Goal: Information Seeking & Learning: Learn about a topic

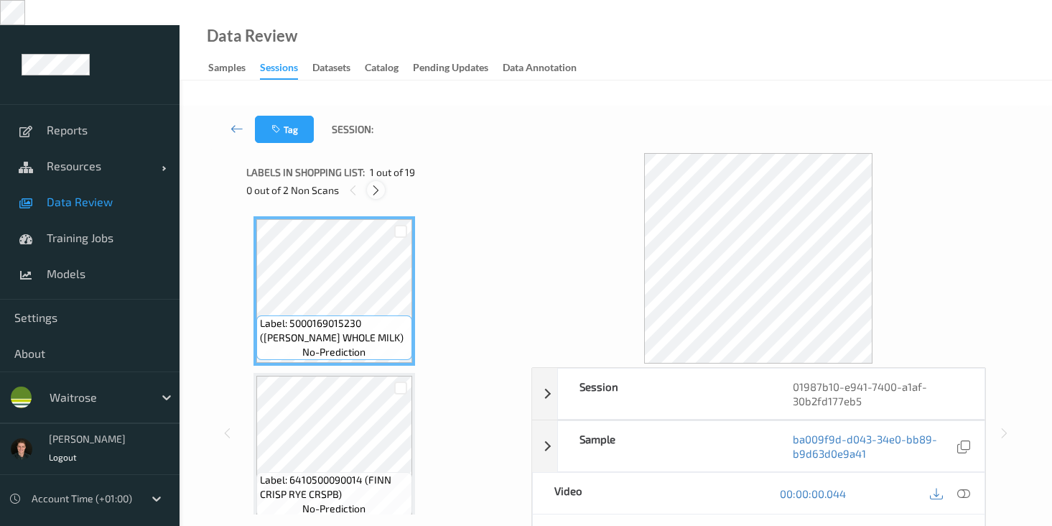
click at [378, 184] on icon at bounding box center [376, 190] width 12 height 13
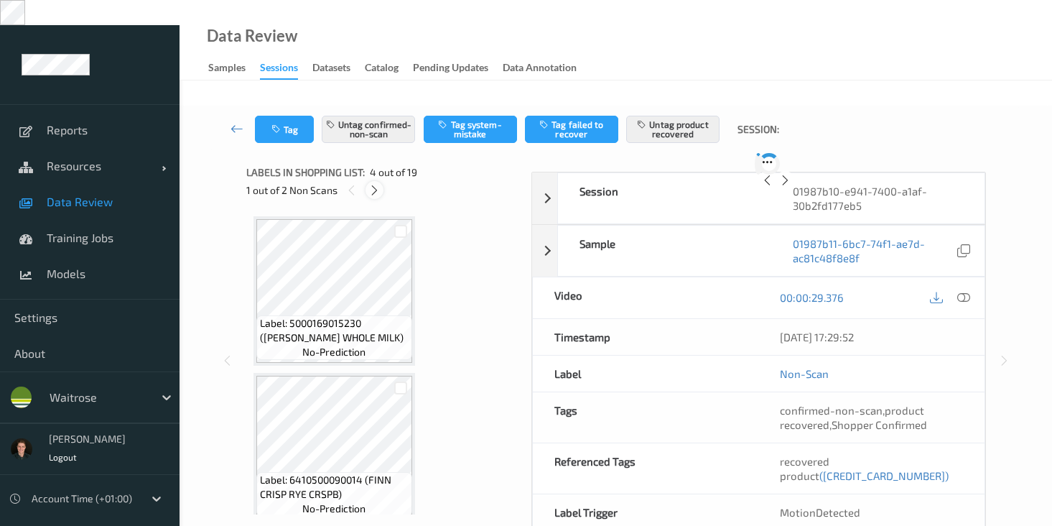
scroll to position [320, 0]
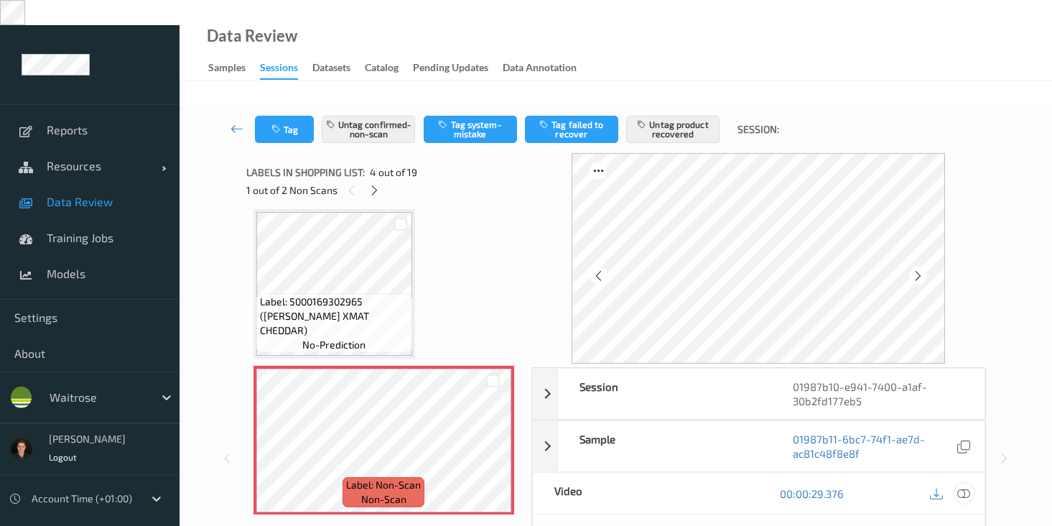
click at [961, 487] on icon at bounding box center [963, 493] width 13 height 13
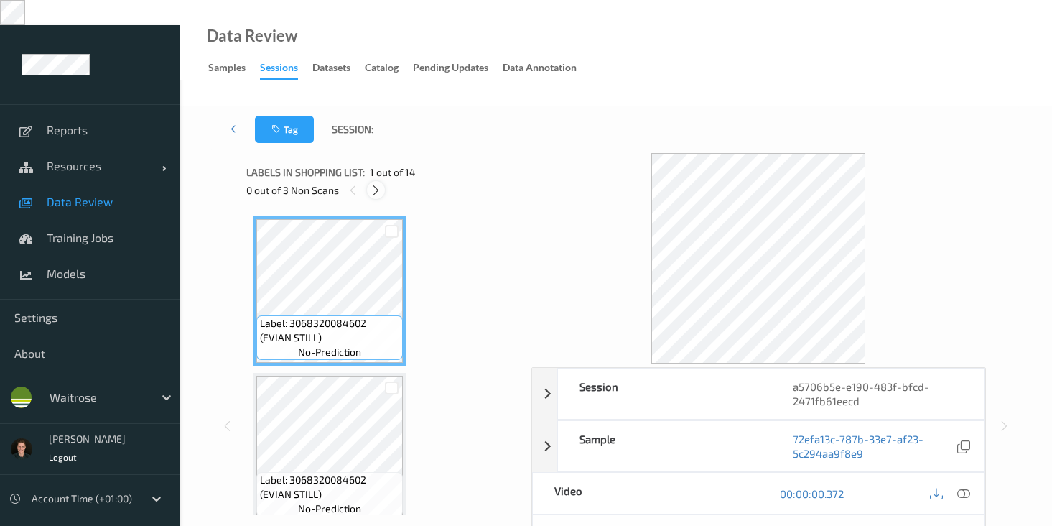
click at [376, 184] on icon at bounding box center [376, 190] width 12 height 13
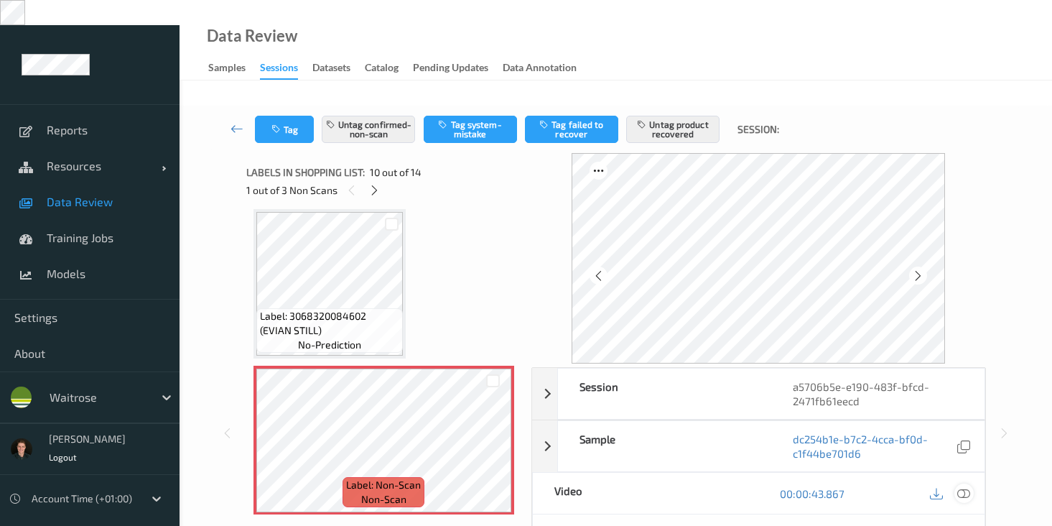
click at [960, 487] on icon at bounding box center [963, 493] width 13 height 13
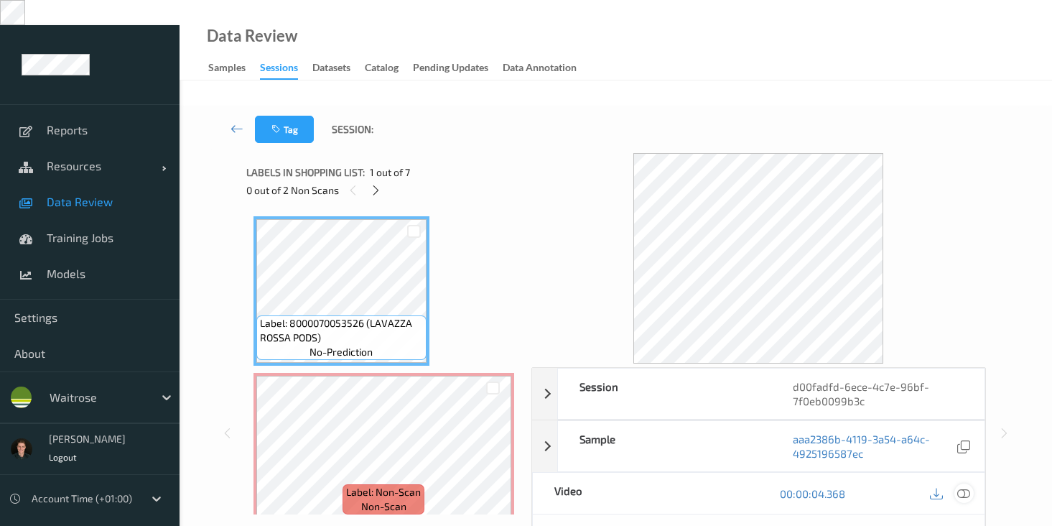
click at [962, 487] on icon at bounding box center [963, 493] width 13 height 13
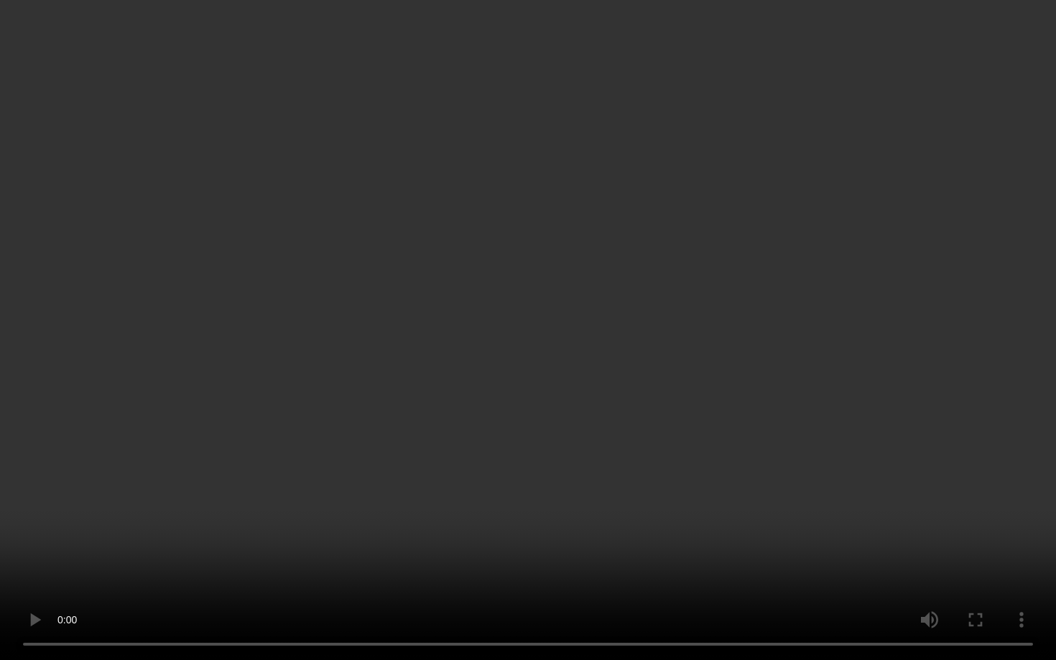
click at [107, 356] on video at bounding box center [528, 330] width 1056 height 660
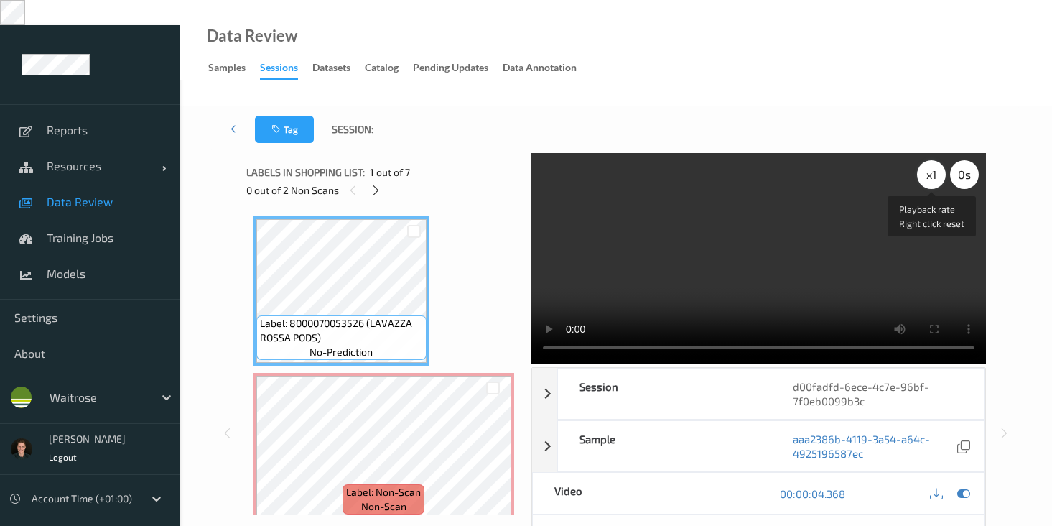
click at [923, 160] on div "x 1" at bounding box center [931, 174] width 29 height 29
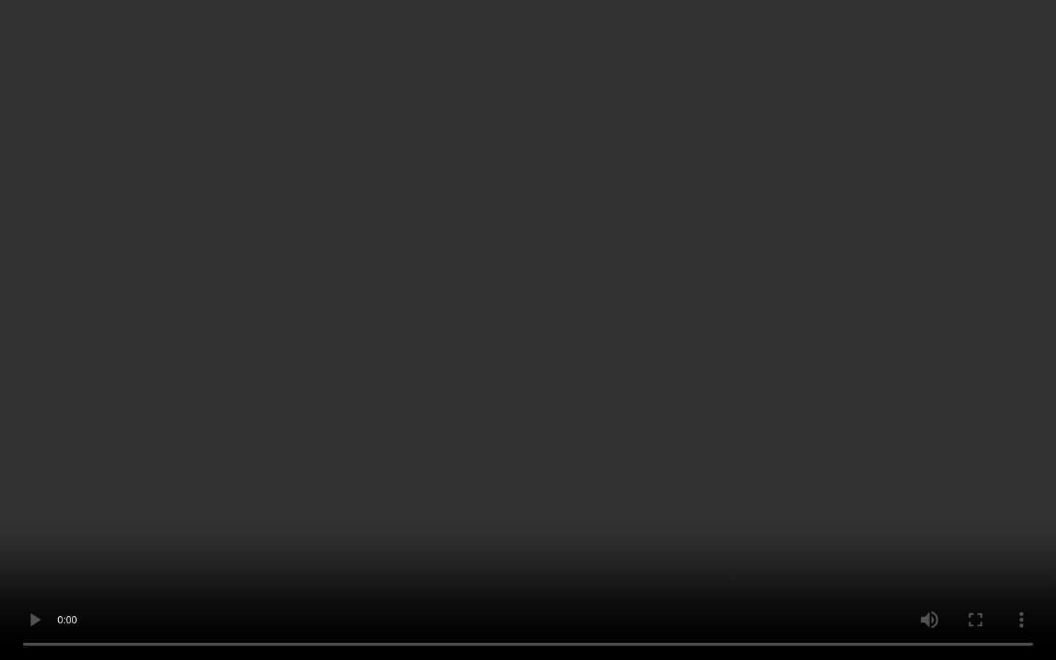
click at [860, 333] on video at bounding box center [528, 330] width 1056 height 660
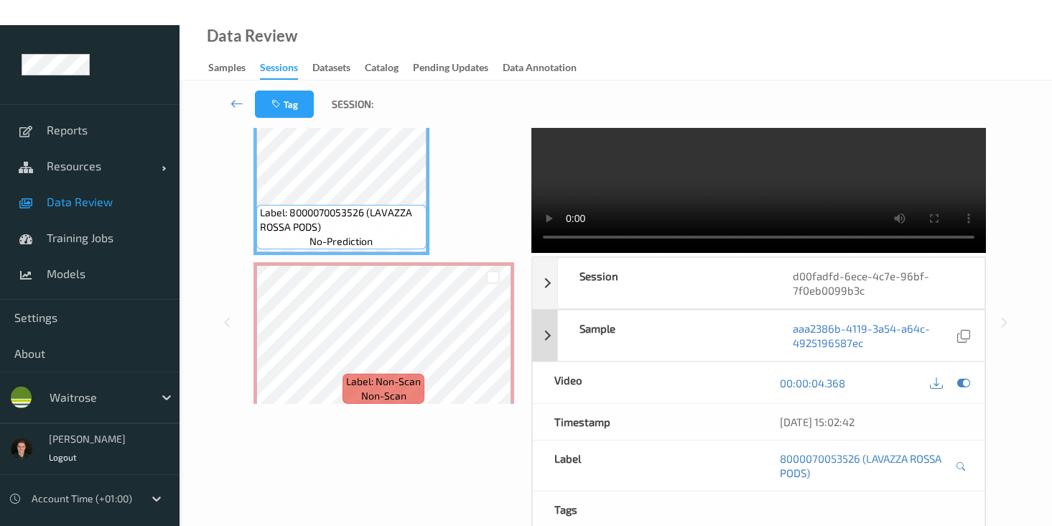
scroll to position [109, 0]
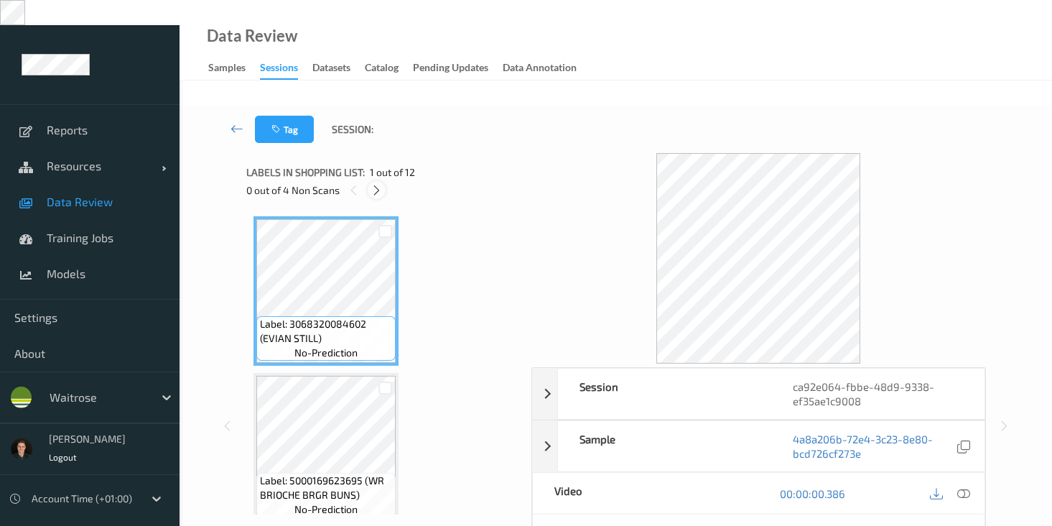
click at [374, 184] on icon at bounding box center [377, 190] width 12 height 13
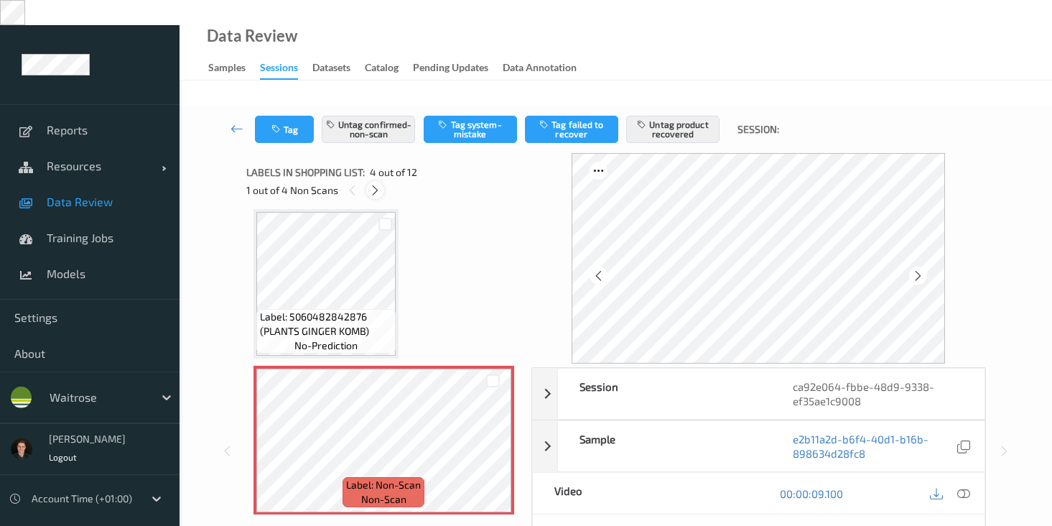
click at [374, 184] on icon at bounding box center [375, 190] width 12 height 13
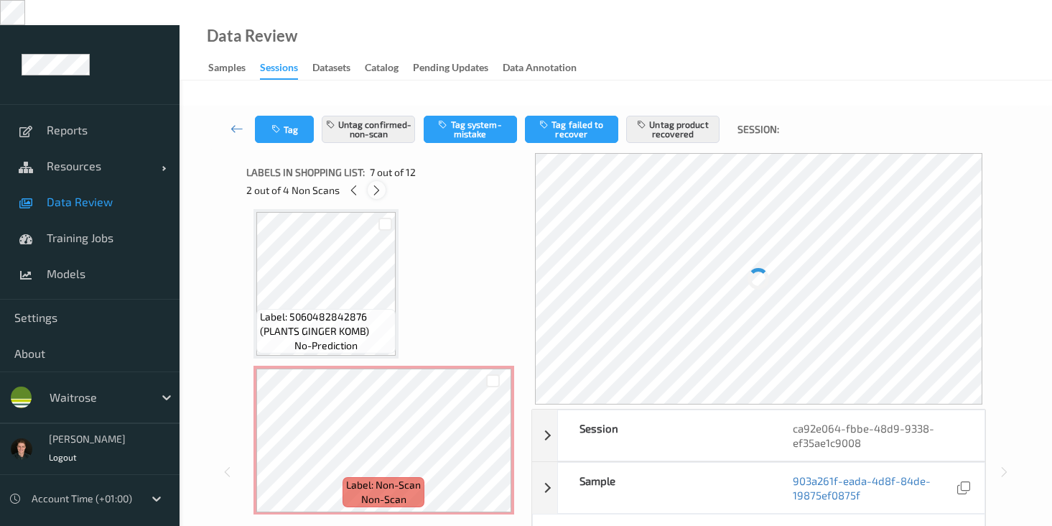
scroll to position [790, 0]
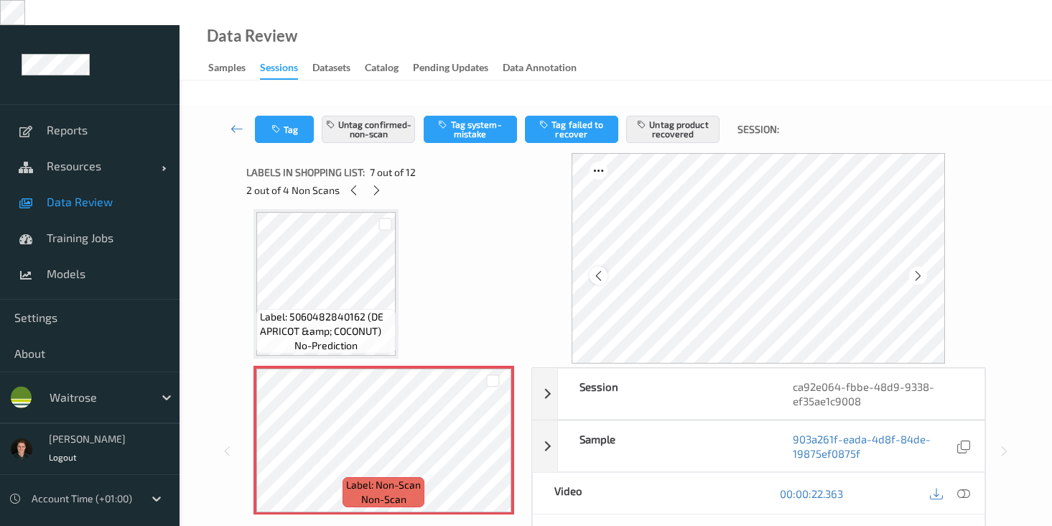
click at [605, 269] on icon at bounding box center [599, 275] width 12 height 13
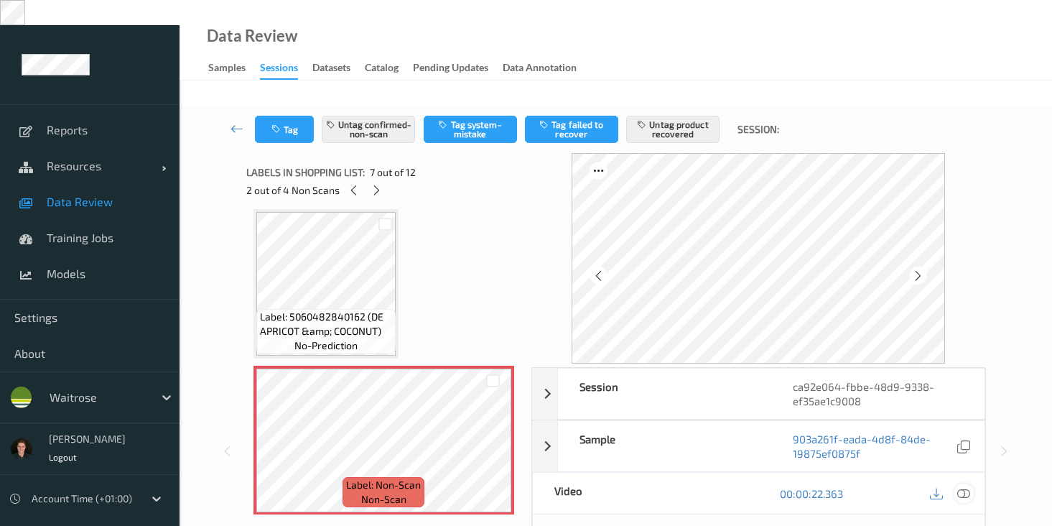
click at [965, 487] on icon at bounding box center [963, 493] width 13 height 13
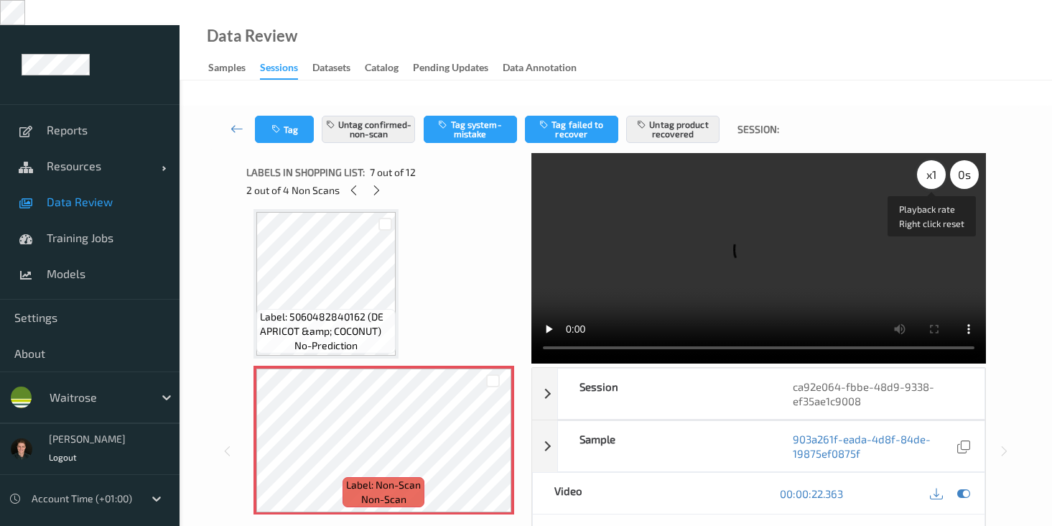
click at [925, 160] on div "x 1" at bounding box center [931, 174] width 29 height 29
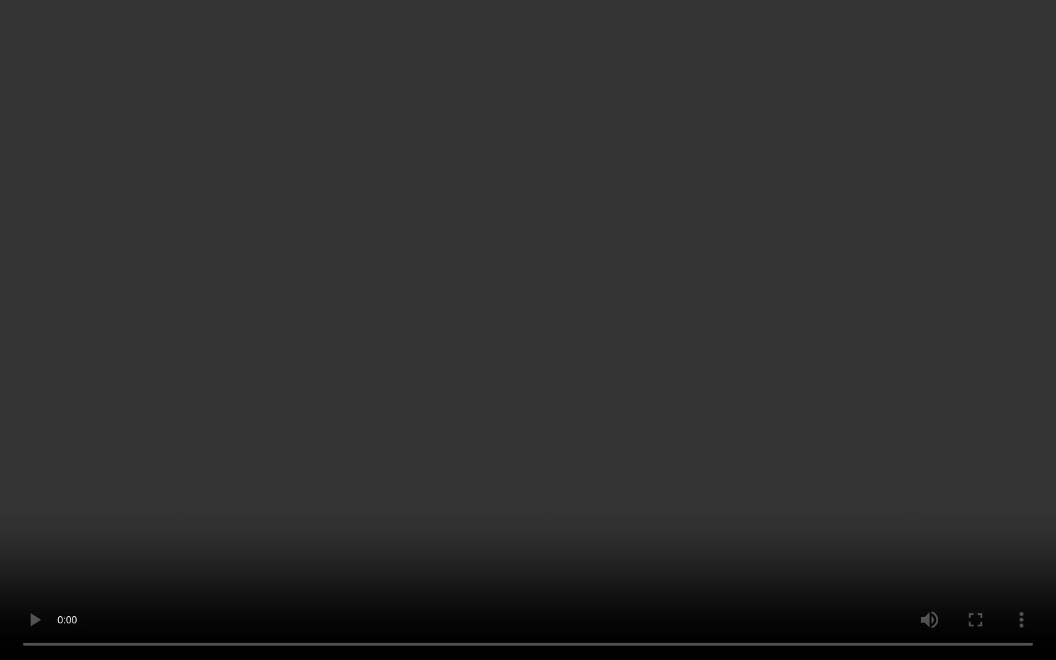
click at [597, 325] on video at bounding box center [528, 330] width 1056 height 660
click at [215, 384] on video at bounding box center [528, 330] width 1056 height 660
click at [101, 458] on video at bounding box center [528, 330] width 1056 height 660
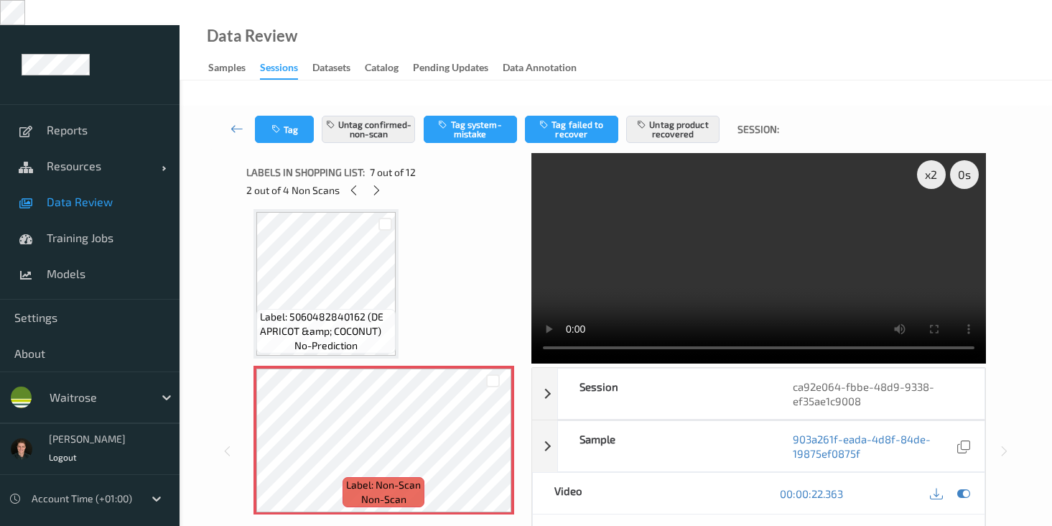
click at [641, 275] on video at bounding box center [758, 258] width 455 height 210
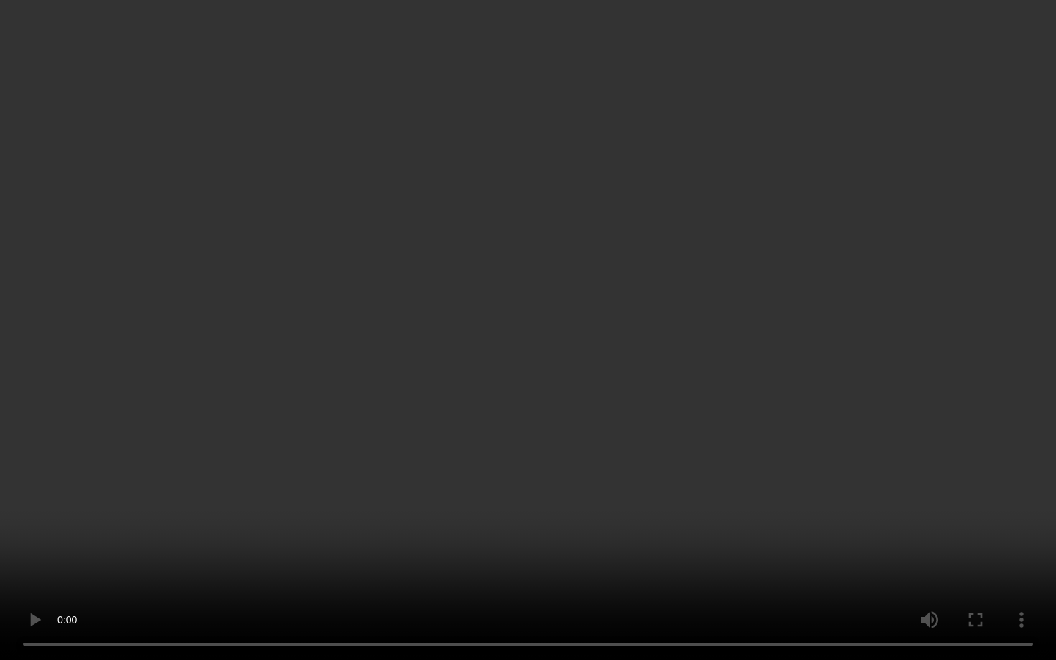
click at [660, 430] on video at bounding box center [528, 330] width 1056 height 660
click at [694, 480] on video at bounding box center [528, 330] width 1056 height 660
click at [603, 490] on video at bounding box center [528, 330] width 1056 height 660
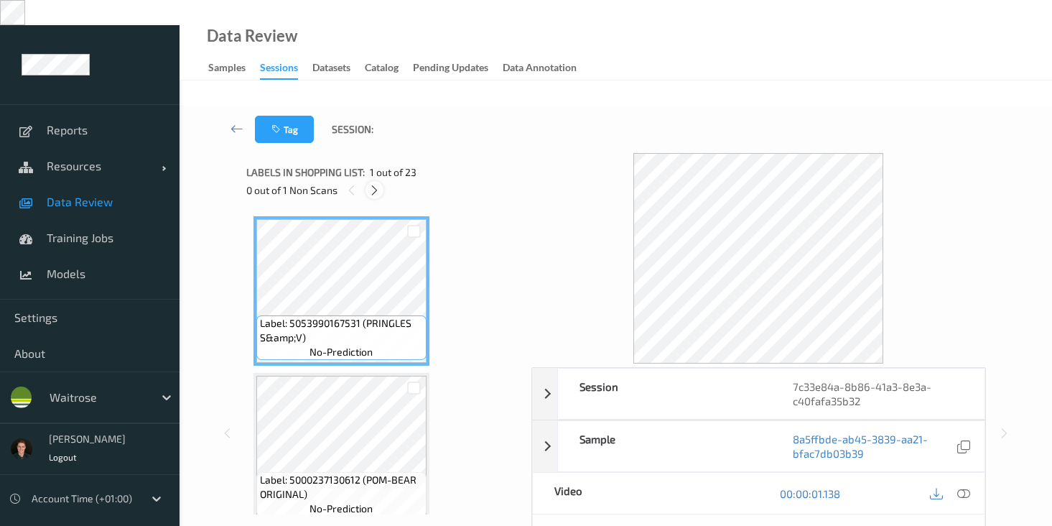
click at [372, 184] on icon at bounding box center [374, 190] width 12 height 13
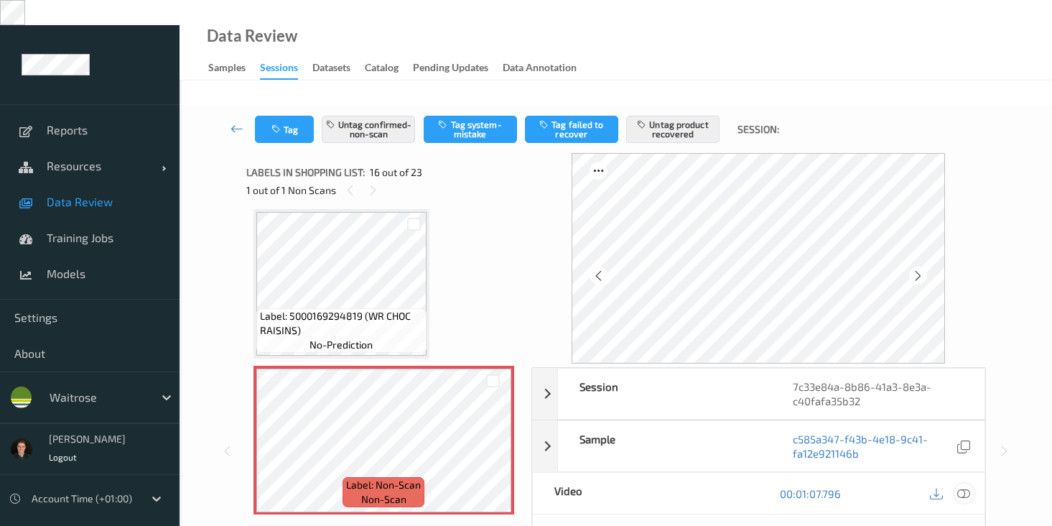
click at [965, 487] on icon at bounding box center [963, 493] width 13 height 13
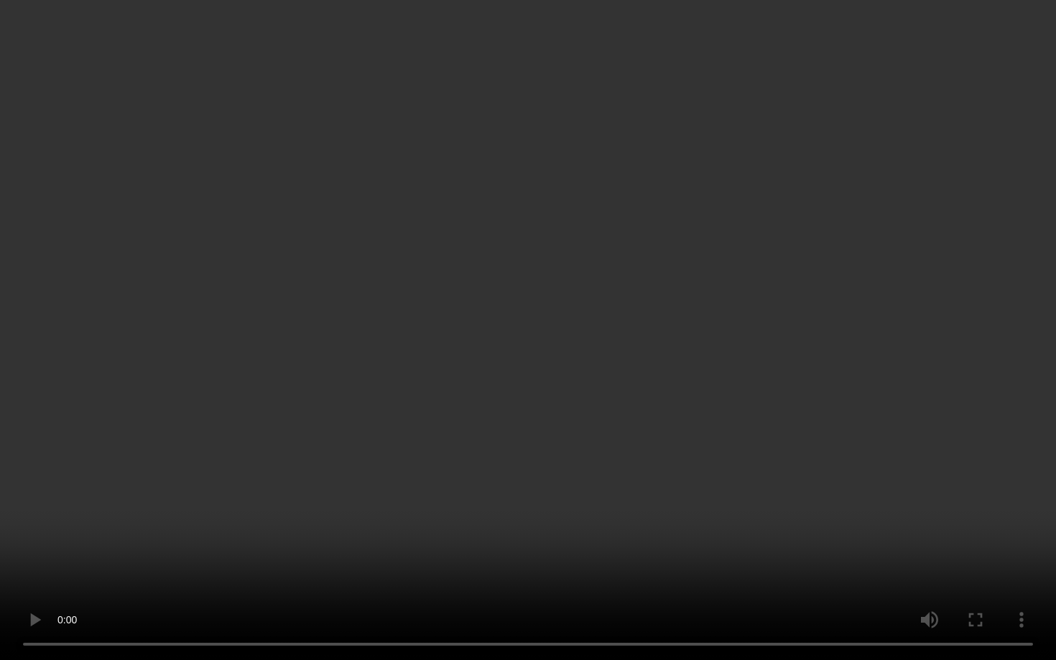
click at [259, 395] on video at bounding box center [528, 330] width 1056 height 660
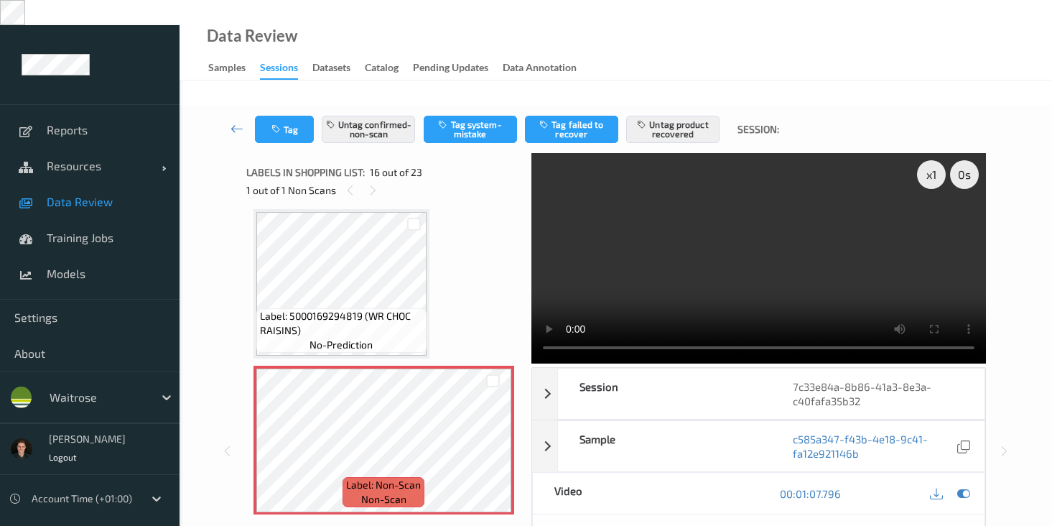
click at [621, 232] on video at bounding box center [758, 258] width 455 height 210
click at [932, 160] on div "x 1" at bounding box center [931, 174] width 29 height 29
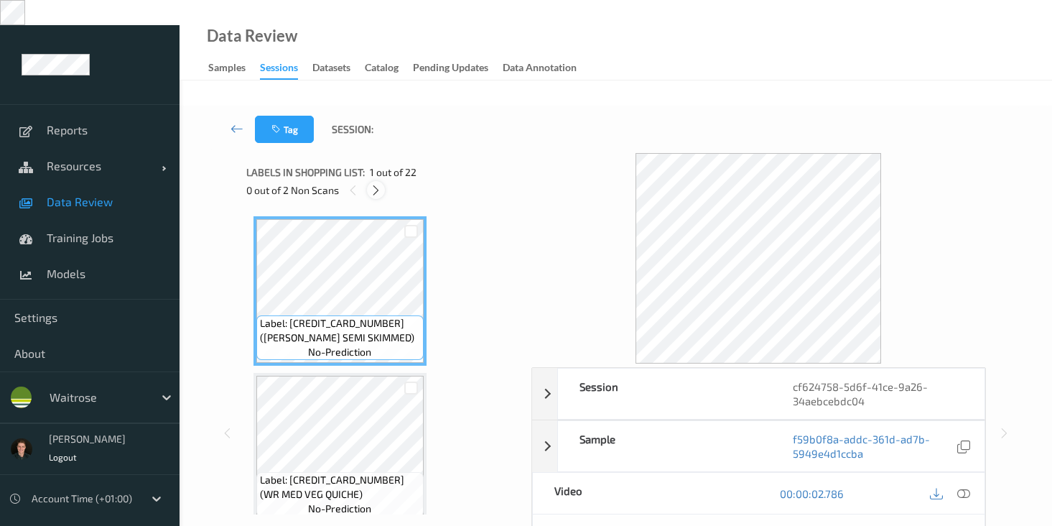
click at [377, 184] on icon at bounding box center [376, 190] width 12 height 13
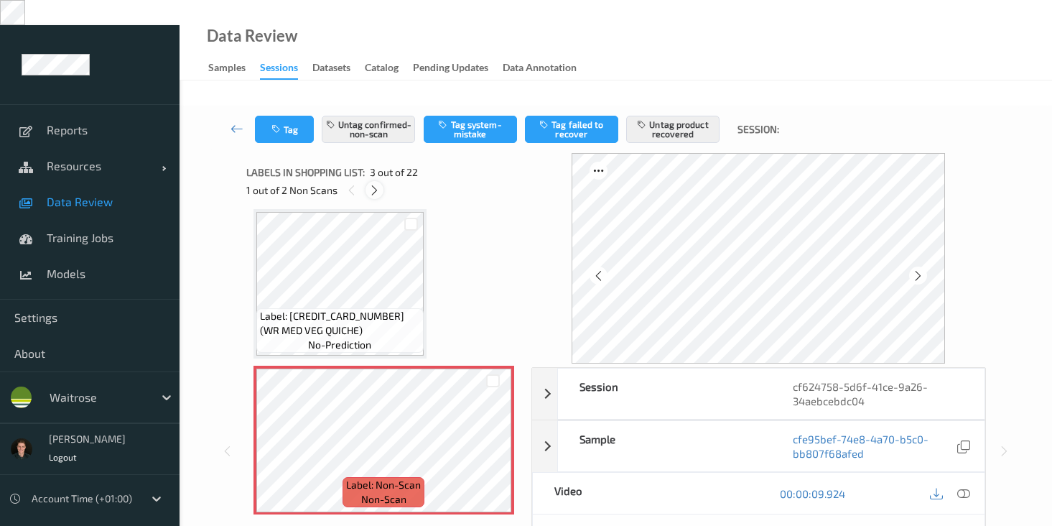
click at [377, 184] on icon at bounding box center [374, 190] width 12 height 13
click at [377, 184] on icon at bounding box center [376, 190] width 12 height 13
click at [374, 184] on icon at bounding box center [376, 190] width 12 height 13
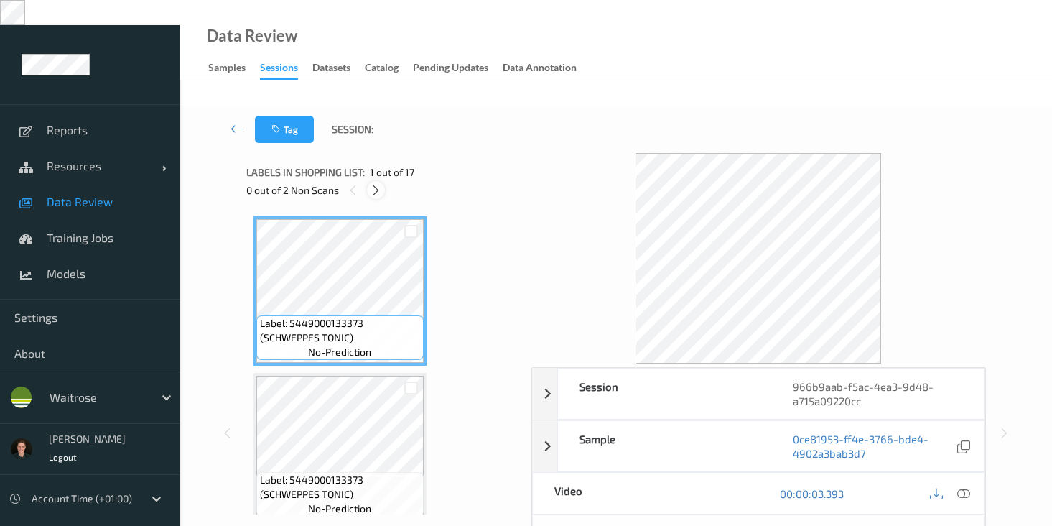
click at [372, 184] on icon at bounding box center [376, 190] width 12 height 13
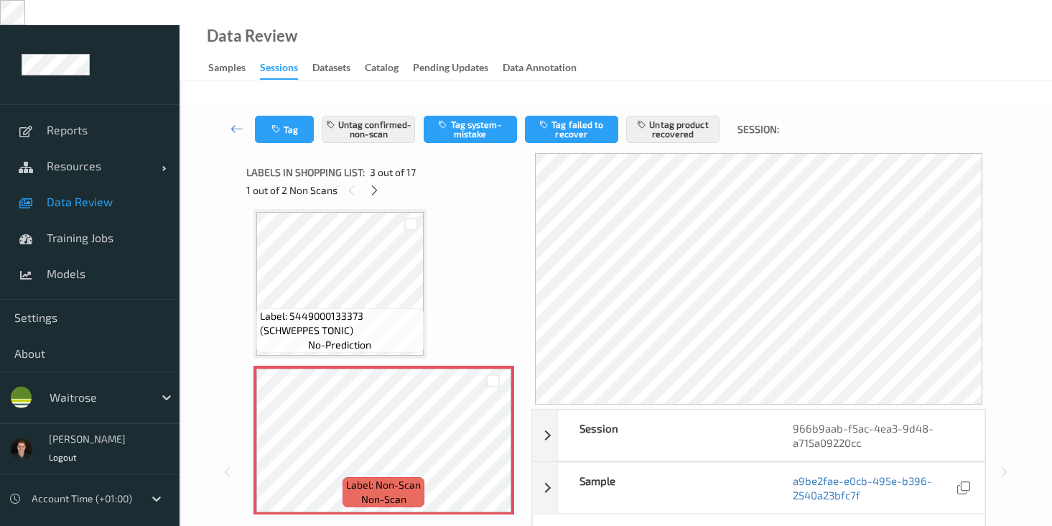
scroll to position [31, 0]
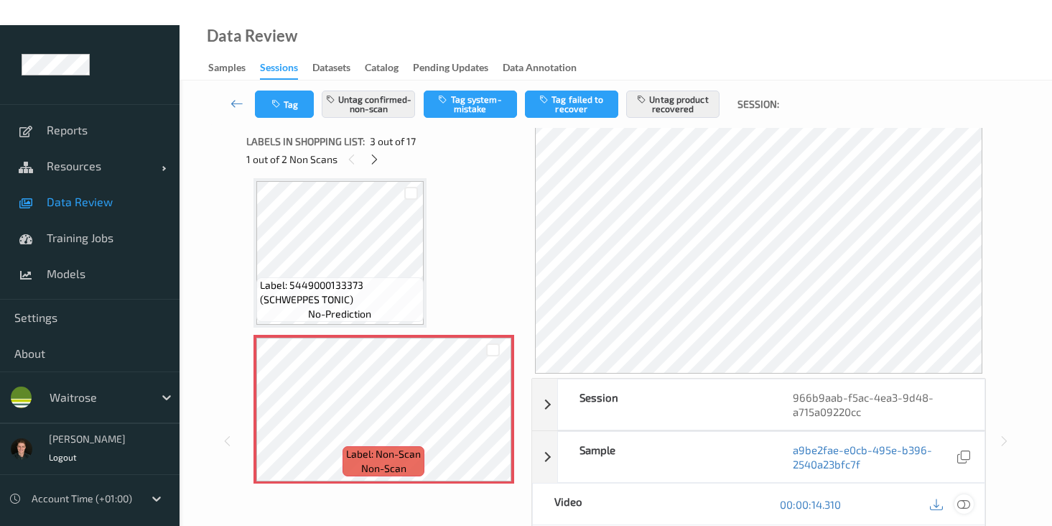
click at [960, 497] on icon at bounding box center [963, 503] width 13 height 13
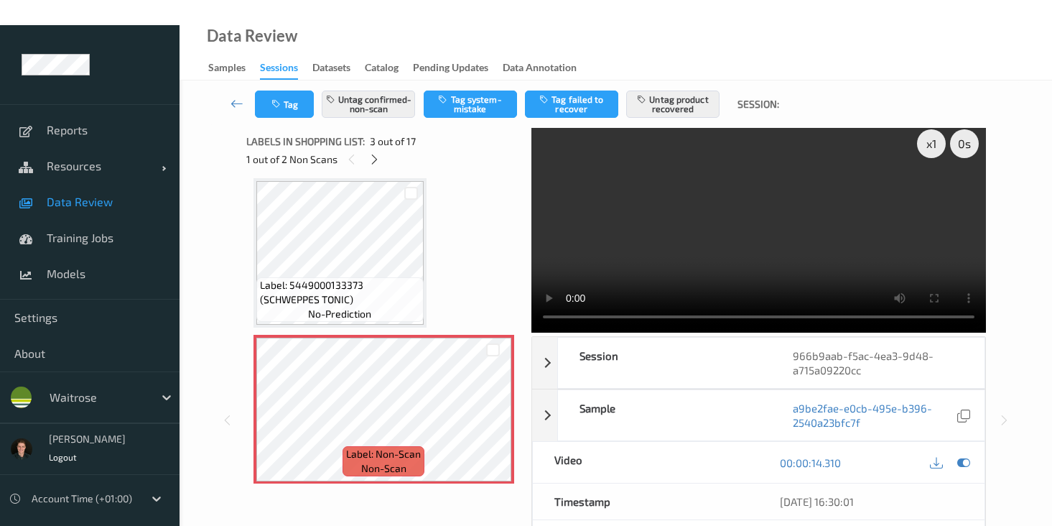
scroll to position [0, 0]
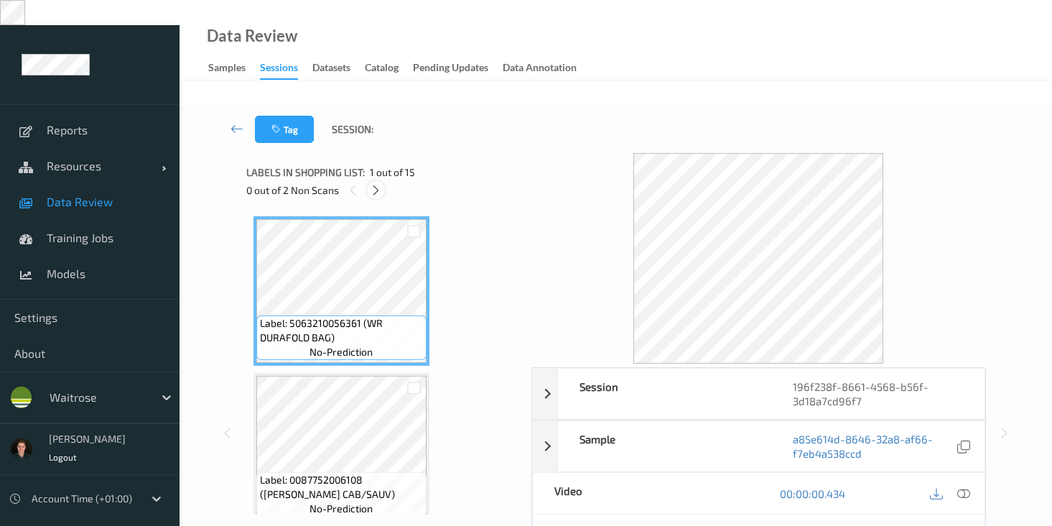
click at [380, 184] on icon at bounding box center [376, 190] width 12 height 13
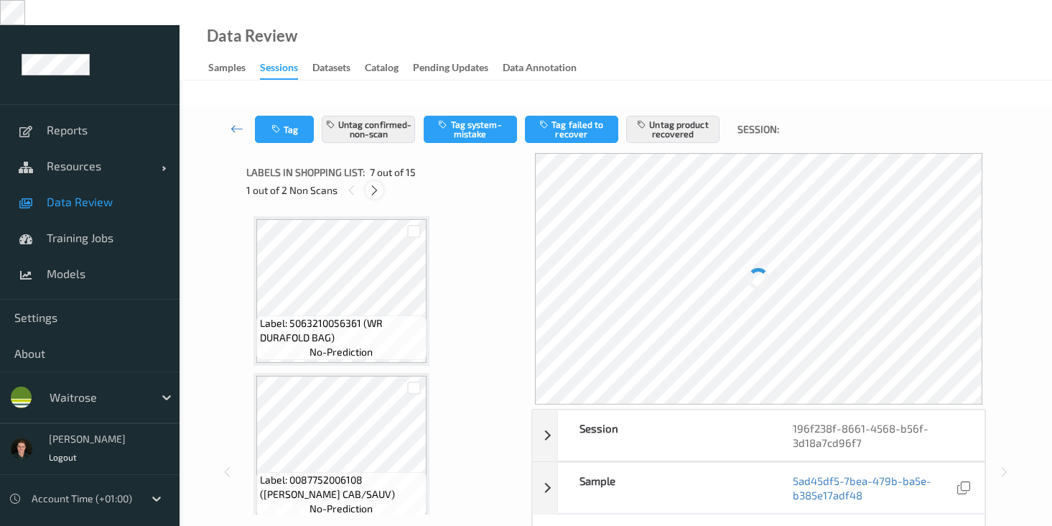
scroll to position [790, 0]
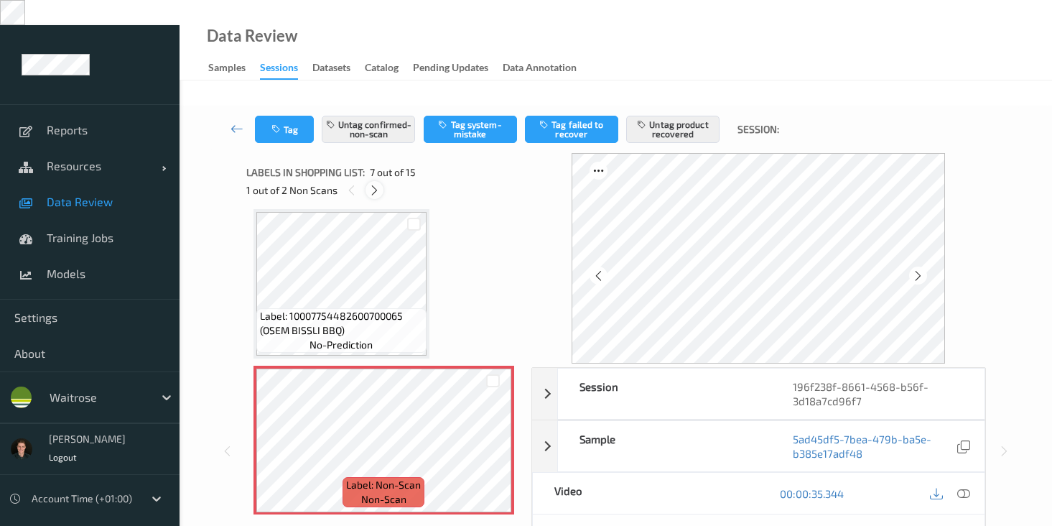
click at [379, 184] on icon at bounding box center [374, 190] width 12 height 13
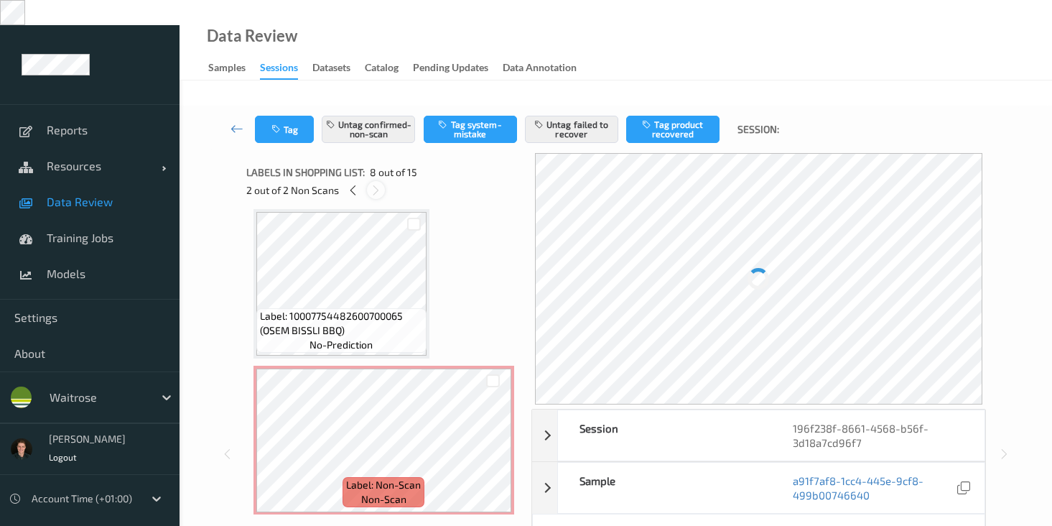
scroll to position [947, 0]
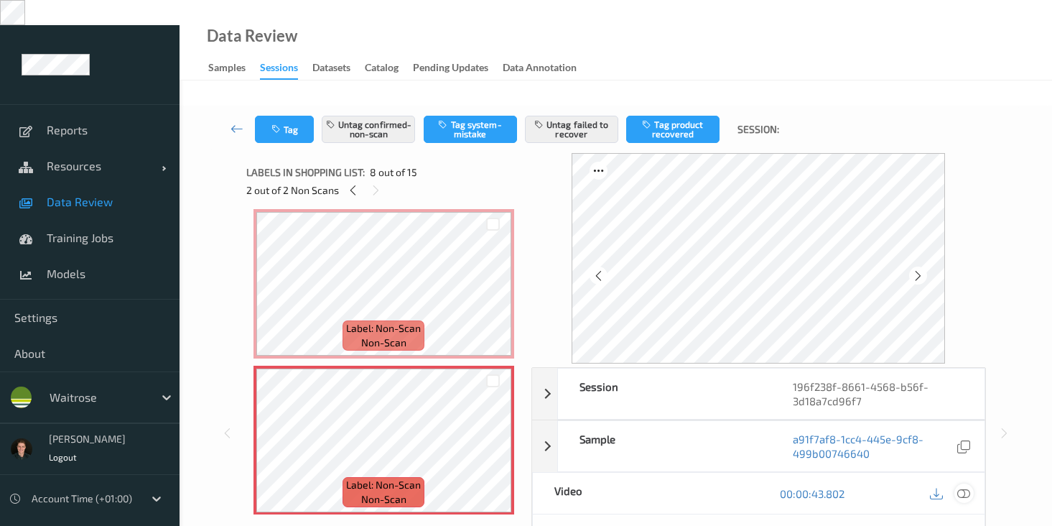
click at [963, 487] on icon at bounding box center [963, 493] width 13 height 13
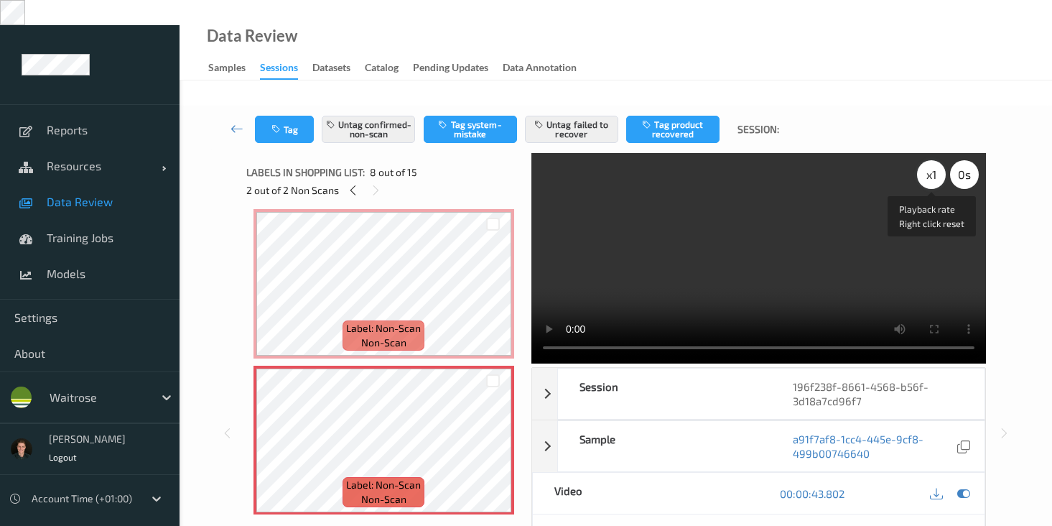
click at [933, 160] on div "x 1" at bounding box center [931, 174] width 29 height 29
click at [704, 231] on video at bounding box center [758, 258] width 455 height 210
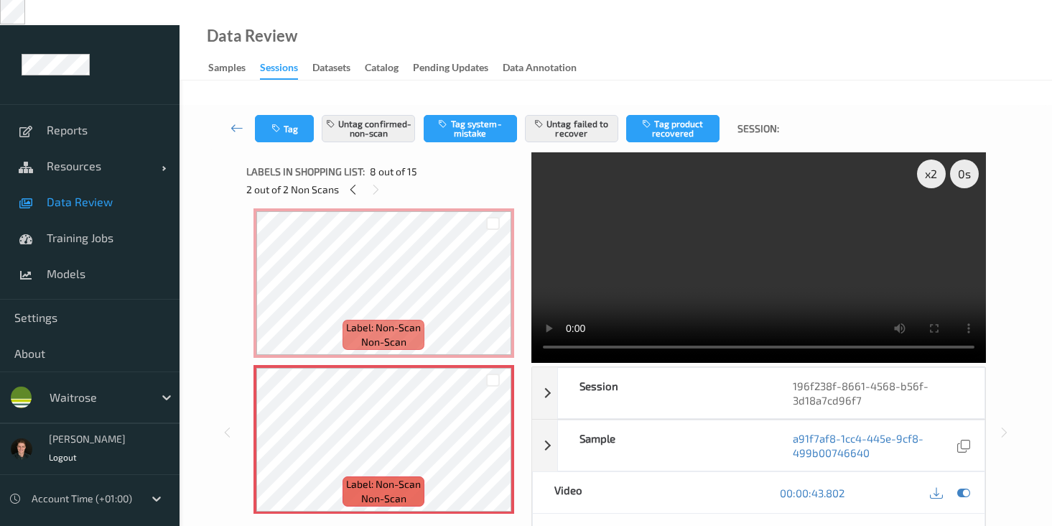
scroll to position [0, 0]
